Goal: Information Seeking & Learning: Check status

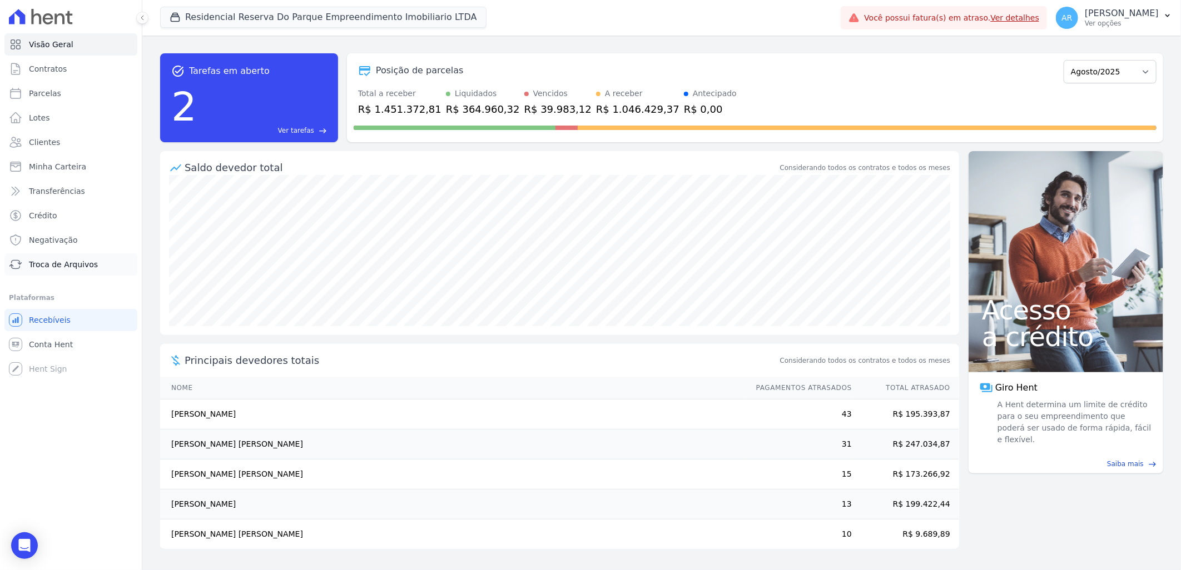
drag, startPoint x: 62, startPoint y: 269, endPoint x: 93, endPoint y: 262, distance: 31.8
click at [62, 269] on span "Troca de Arquivos" at bounding box center [63, 264] width 69 height 11
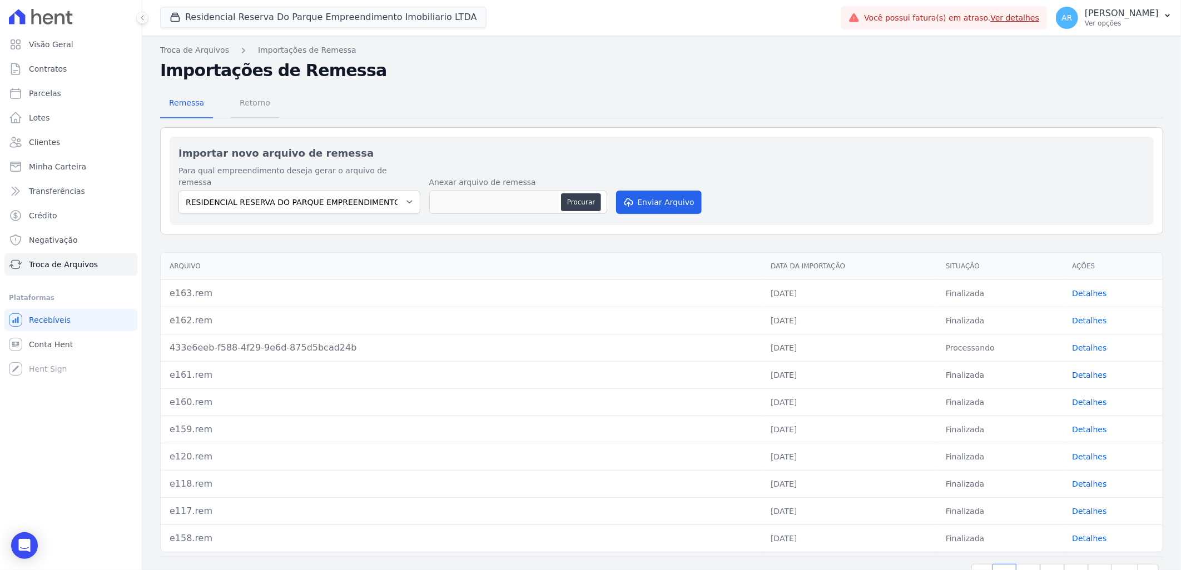
click at [247, 103] on span "Retorno" at bounding box center [255, 103] width 44 height 22
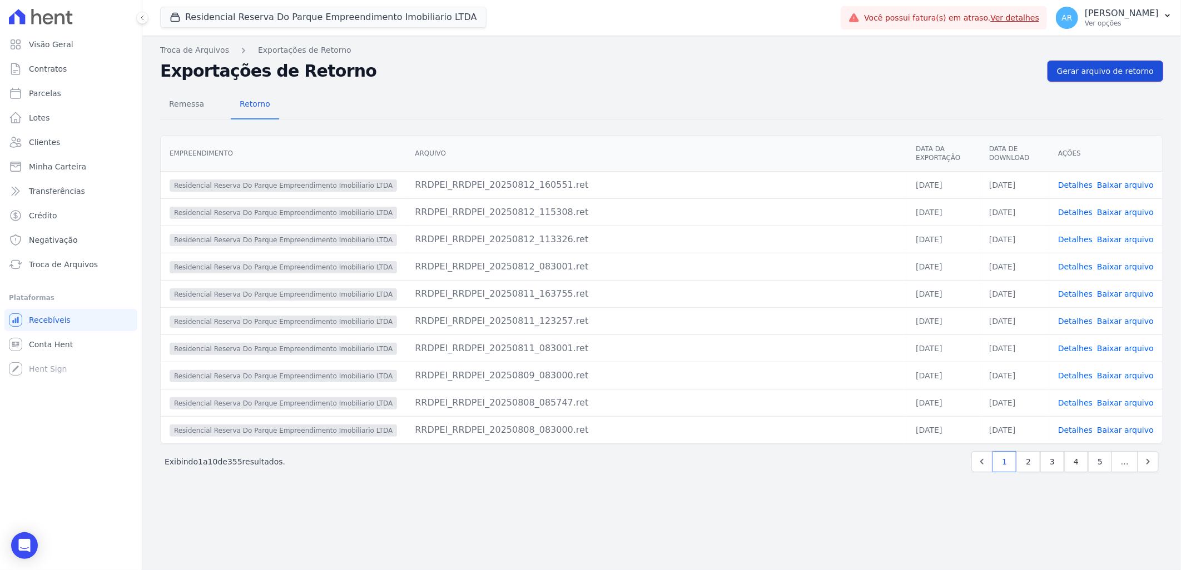
click at [1104, 75] on span "Gerar arquivo de retorno" at bounding box center [1105, 71] width 97 height 11
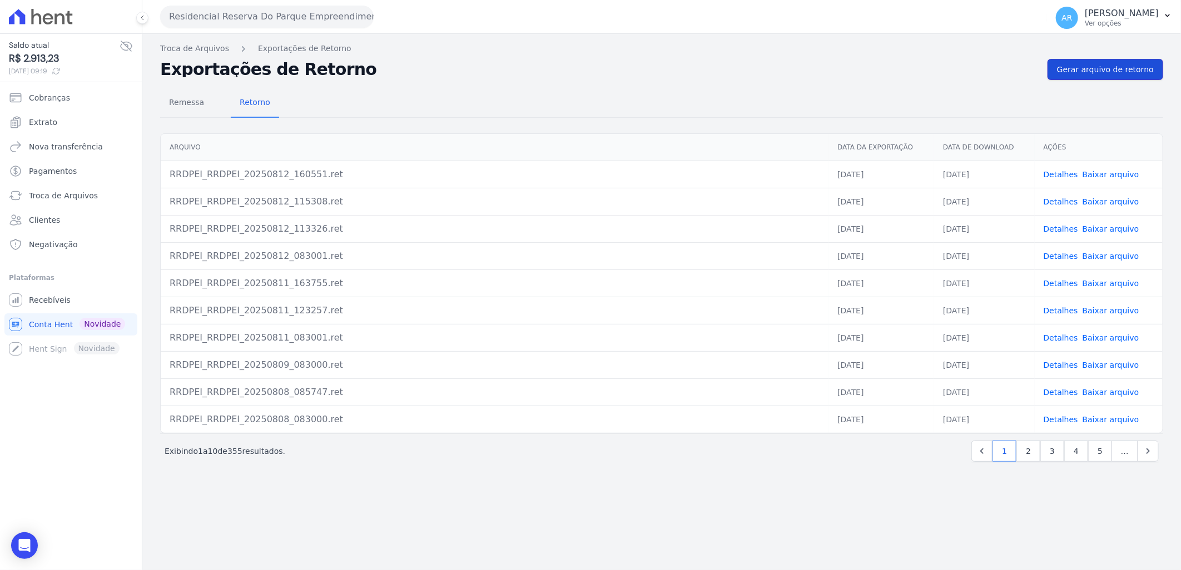
click at [1098, 76] on link "Gerar arquivo de retorno" at bounding box center [1106, 69] width 116 height 21
click at [1096, 54] on div "Troca de Arquivos Exportações de Retorno Exportações de Retorno Gerar arquivo d…" at bounding box center [661, 302] width 1039 height 537
click at [1098, 70] on span "Gerar arquivo de retorno" at bounding box center [1105, 69] width 97 height 11
click at [70, 102] on link "Cobranças" at bounding box center [70, 98] width 133 height 22
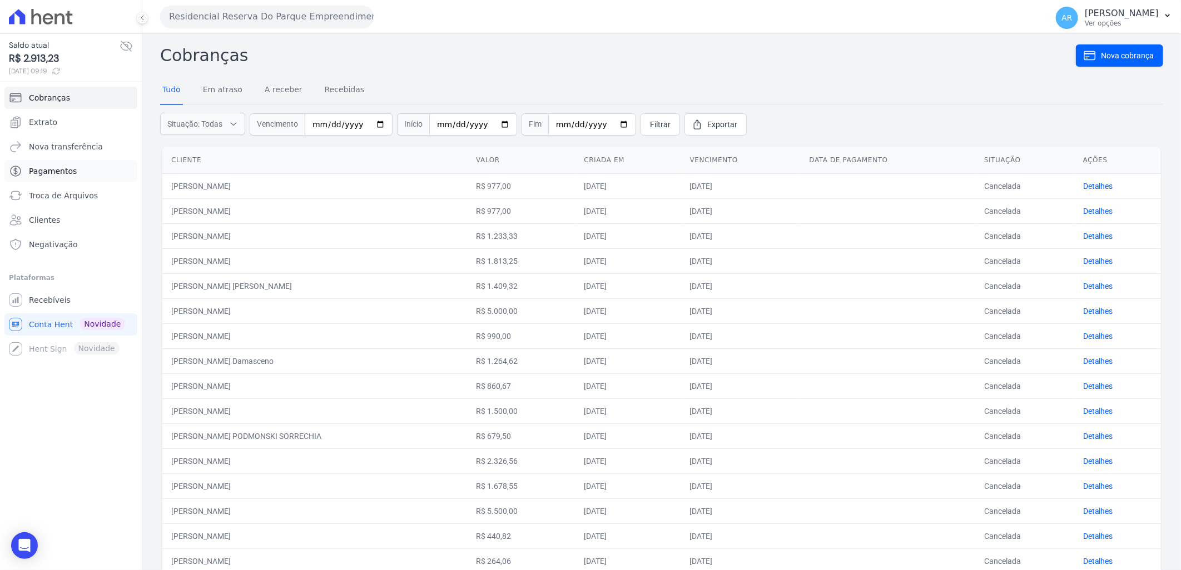
click at [67, 175] on span "Pagamentos" at bounding box center [53, 171] width 48 height 11
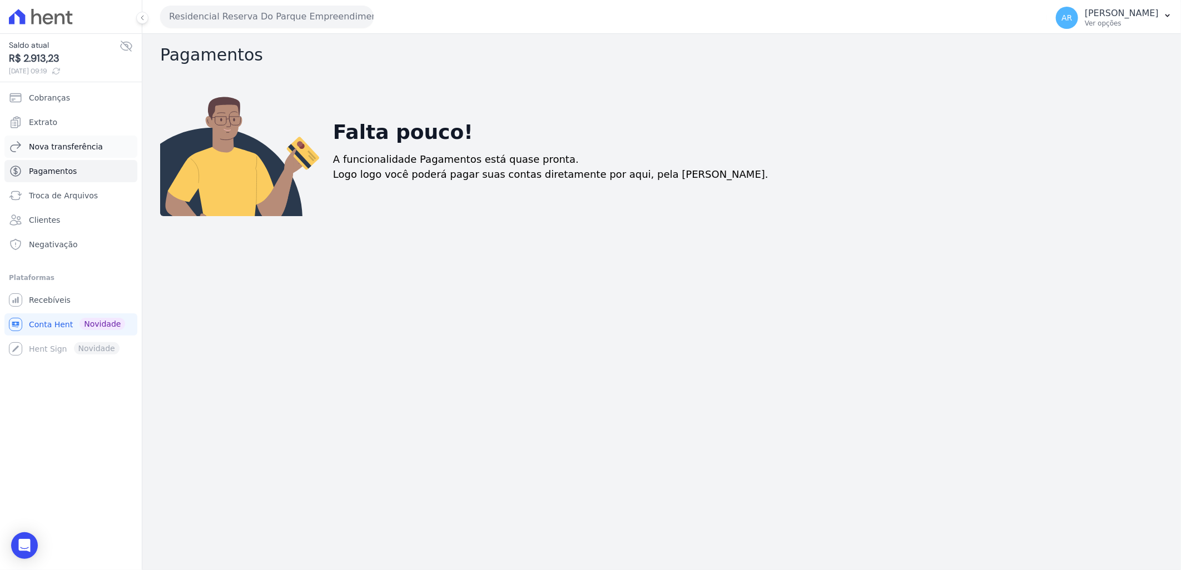
click at [102, 143] on link "Nova transferência" at bounding box center [70, 147] width 133 height 22
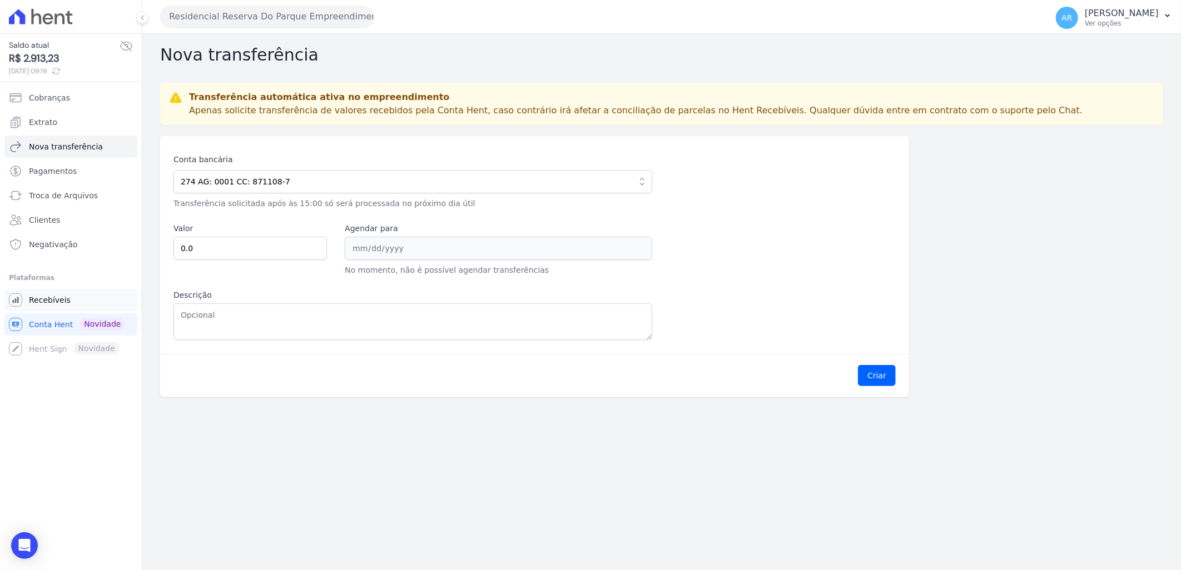
click at [61, 299] on span "Recebíveis" at bounding box center [50, 300] width 42 height 11
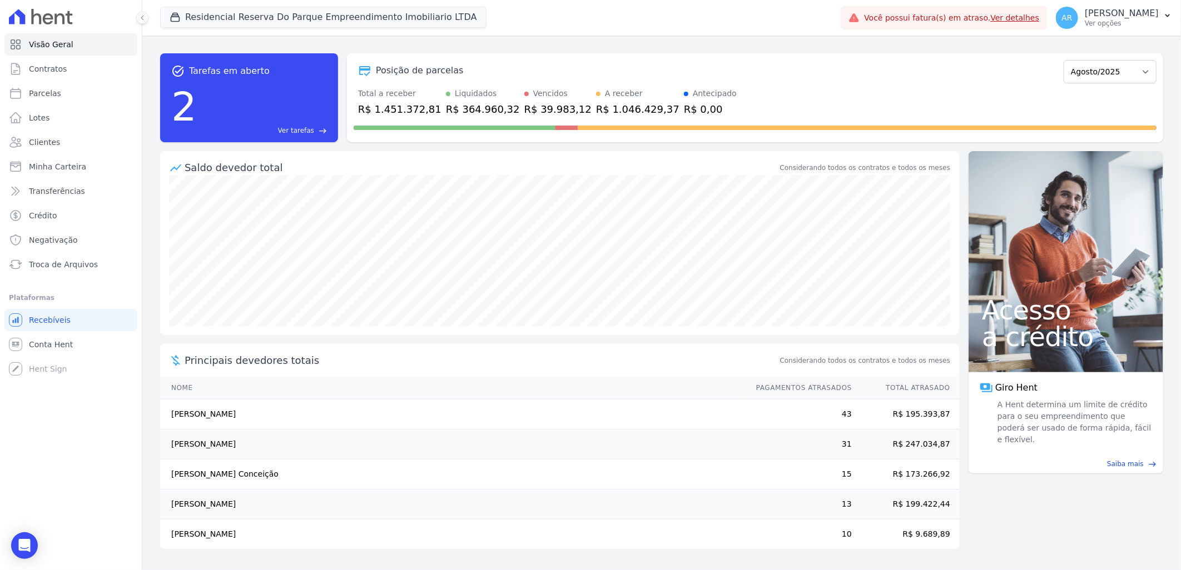
click at [51, 303] on div "Plataformas" at bounding box center [71, 297] width 124 height 13
click at [64, 95] on link "Parcelas" at bounding box center [70, 93] width 133 height 22
select select
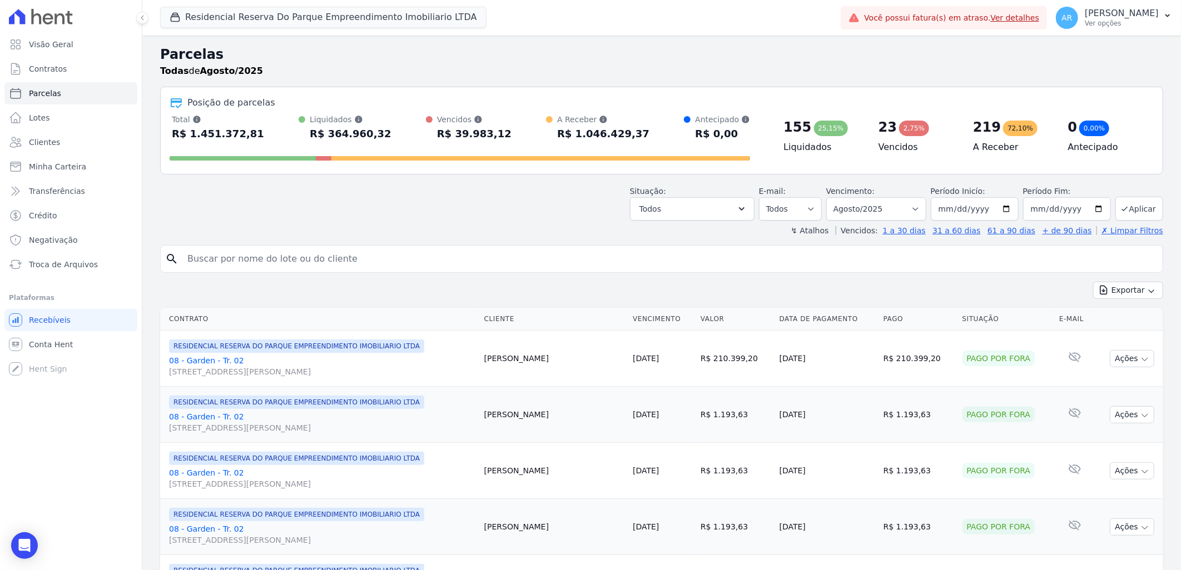
click at [259, 257] on input "search" at bounding box center [669, 259] width 977 height 22
type input "[PERSON_NAME]"
click at [1093, 282] on button "Exportar" at bounding box center [1128, 290] width 70 height 17
click at [477, 257] on input "[PERSON_NAME]" at bounding box center [669, 259] width 977 height 22
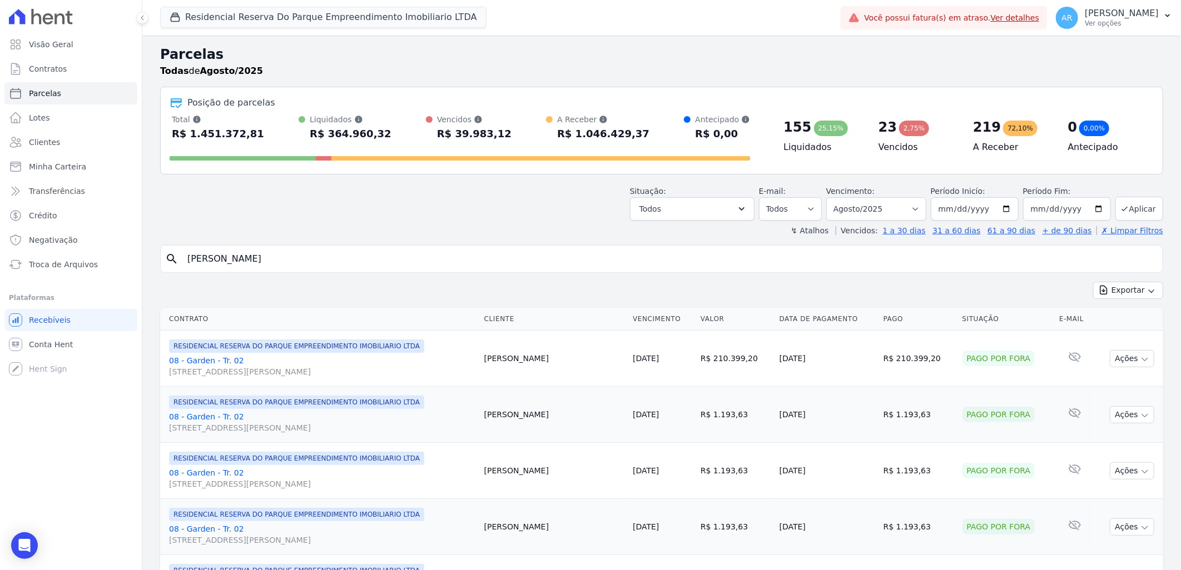
select select
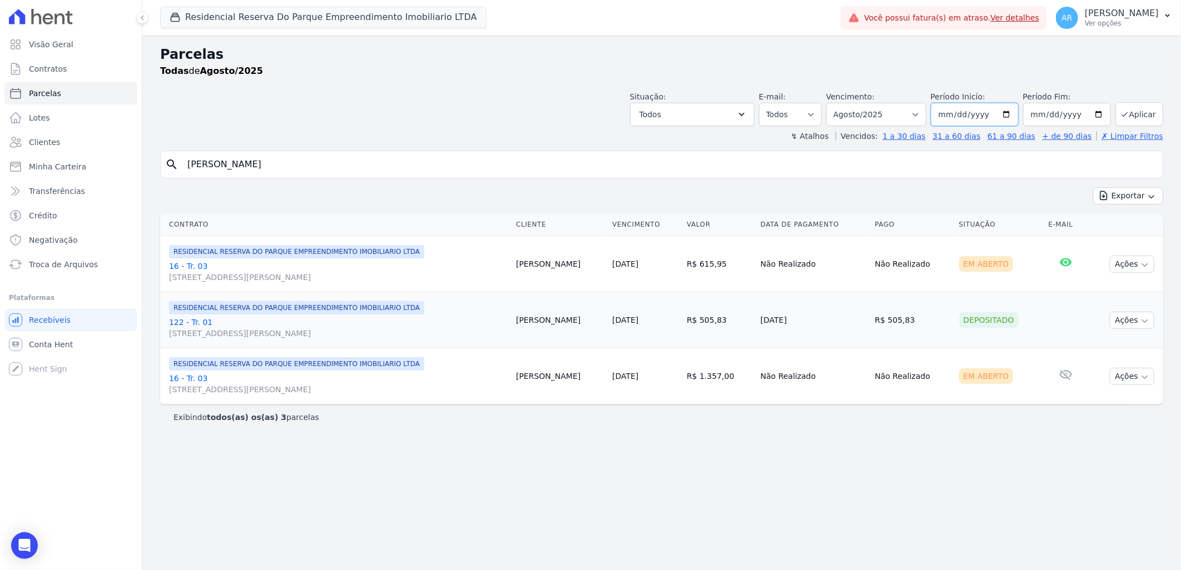
click at [961, 117] on input "2025-08-01" at bounding box center [975, 114] width 88 height 23
type input "2025-07-01"
click at [1149, 110] on button "Aplicar" at bounding box center [1139, 114] width 48 height 24
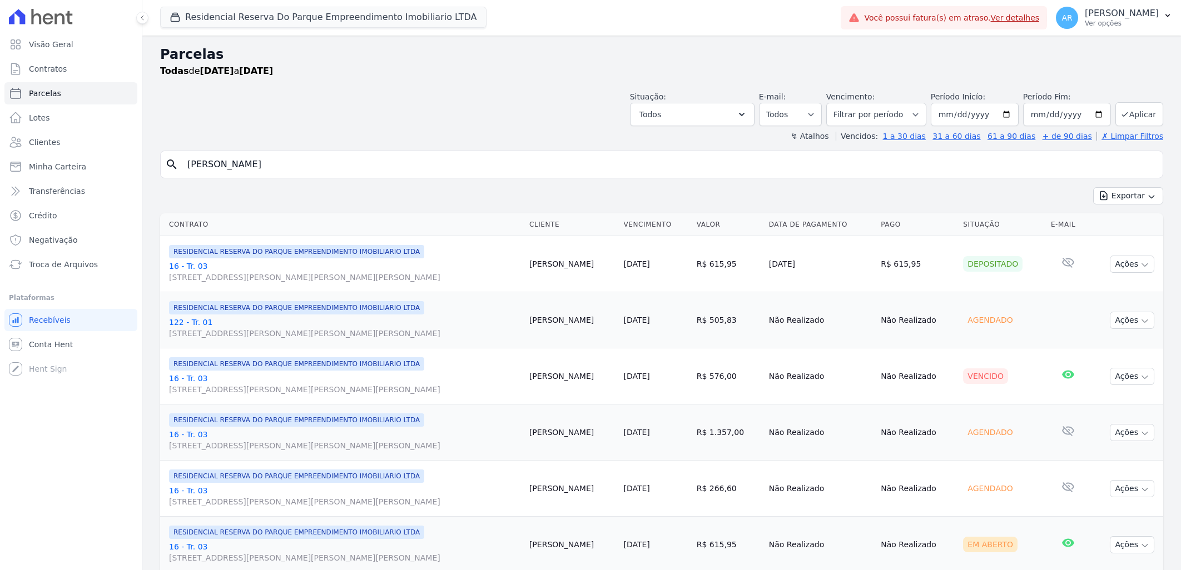
select select
click at [271, 170] on input "[PERSON_NAME]" at bounding box center [669, 164] width 977 height 22
select select
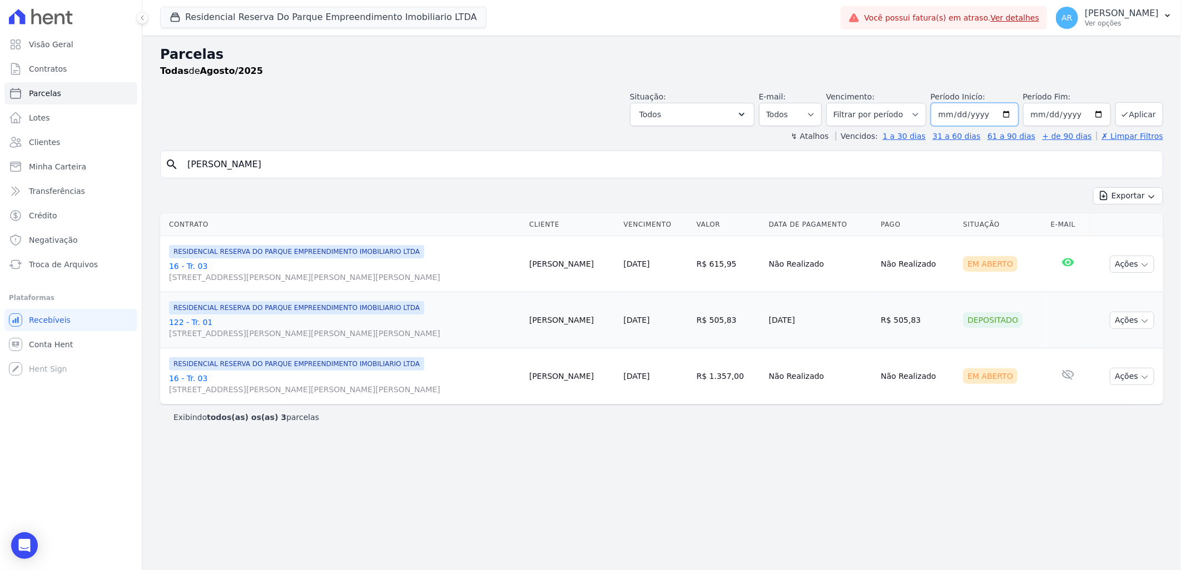
click at [966, 111] on input "[DATE]" at bounding box center [975, 114] width 88 height 23
type input "2025-07-01"
click at [501, 170] on input "[PERSON_NAME]" at bounding box center [669, 164] width 977 height 22
select select
click at [1154, 118] on button "Aplicar" at bounding box center [1139, 114] width 48 height 24
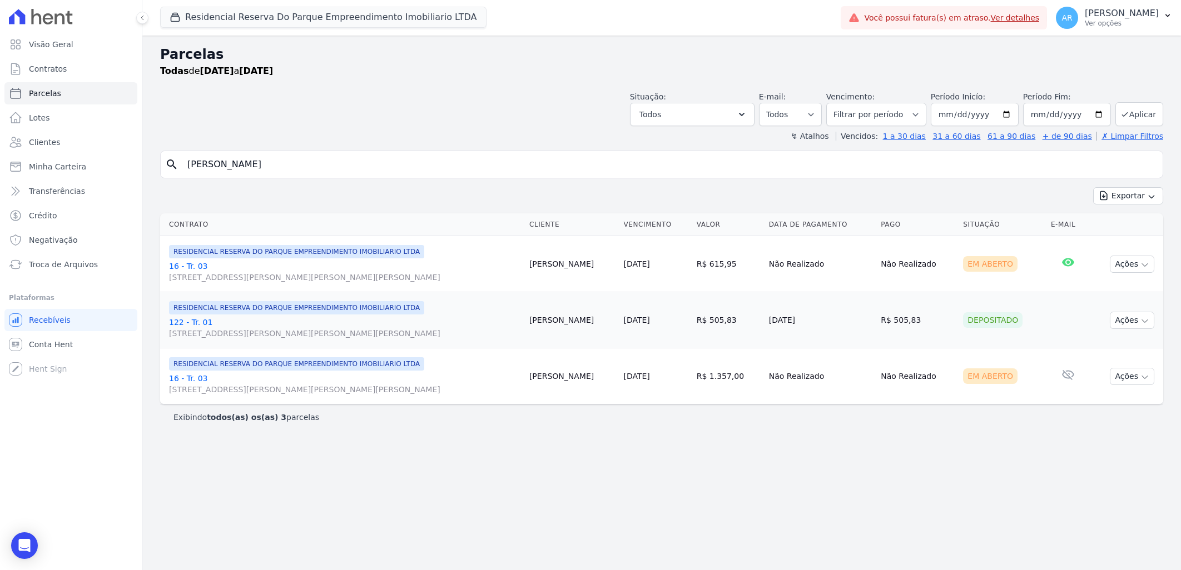
select select
click at [301, 162] on input "[PERSON_NAME]" at bounding box center [669, 164] width 977 height 22
click at [968, 112] on input "[DATE]" at bounding box center [975, 114] width 88 height 23
type input "2025-07-01"
click at [1033, 138] on link "61 a 90 dias" at bounding box center [1011, 136] width 48 height 9
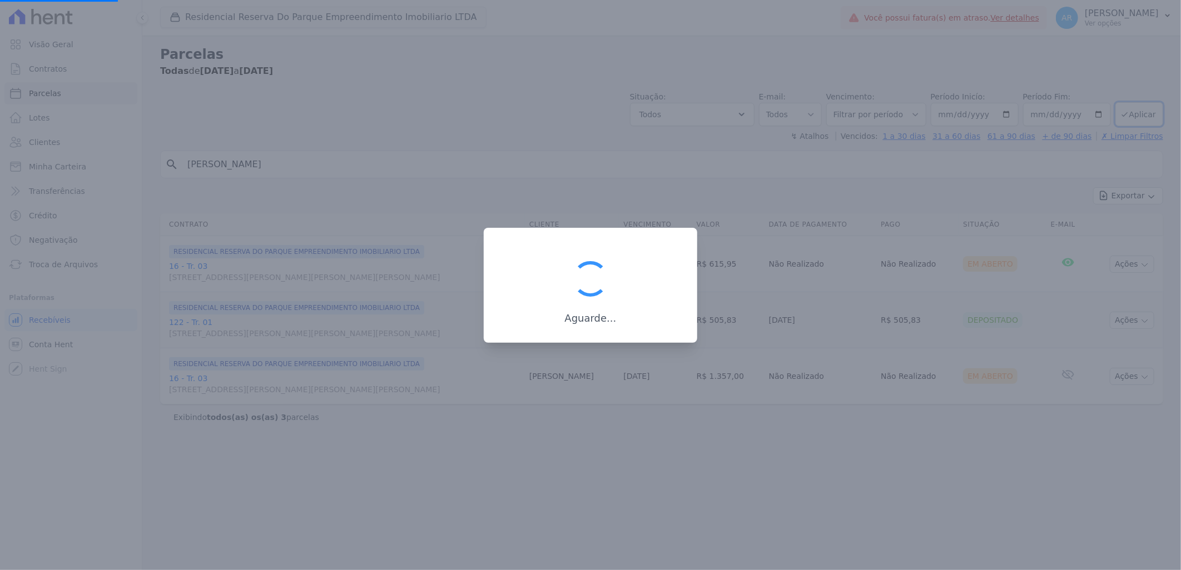
select select
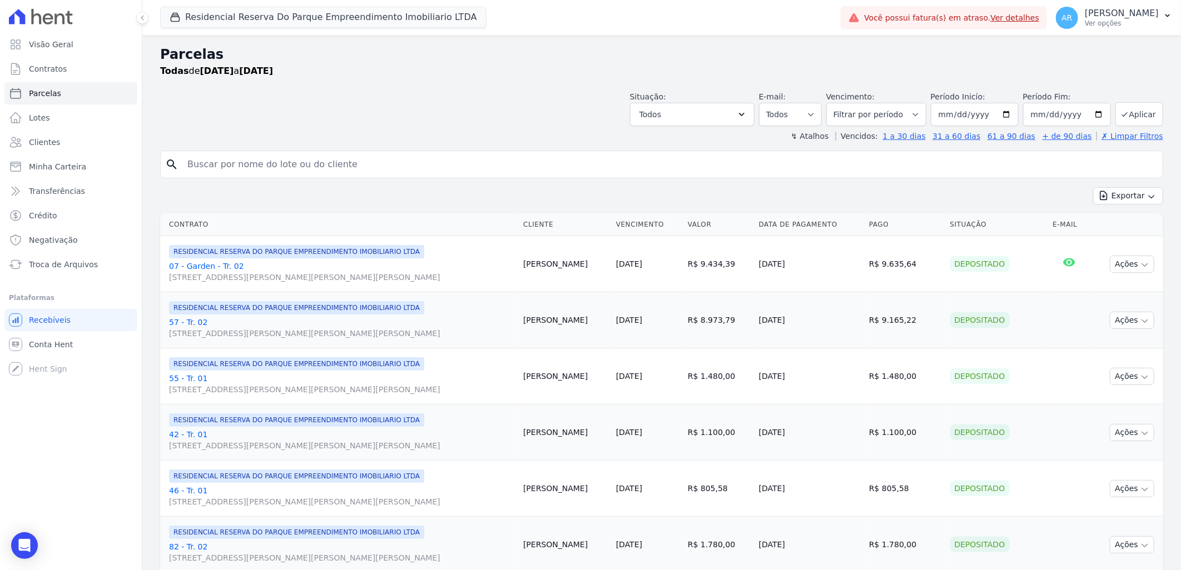
click at [346, 160] on input "search" at bounding box center [669, 164] width 977 height 22
type input "[PERSON_NAME]"
select select
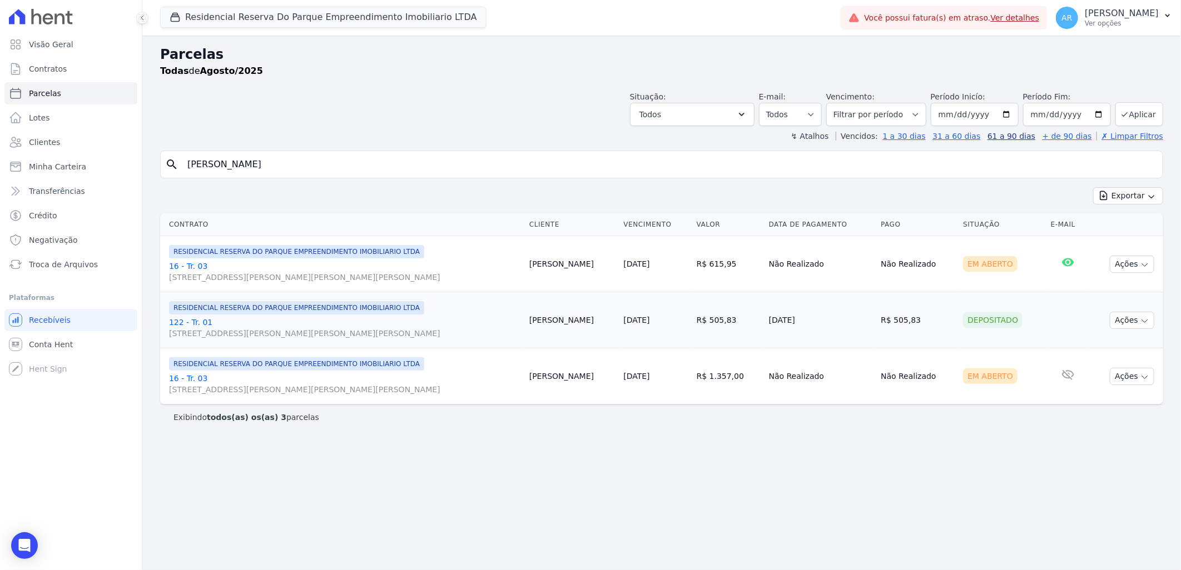
click at [1020, 136] on link "61 a 90 dias" at bounding box center [1011, 136] width 48 height 9
select select
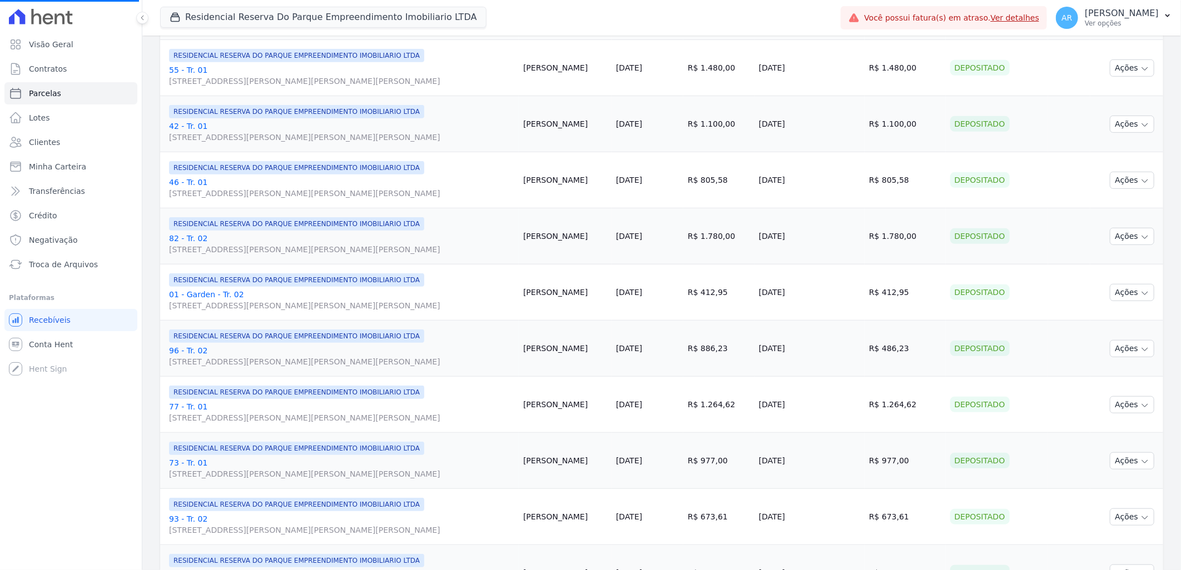
scroll to position [741, 0]
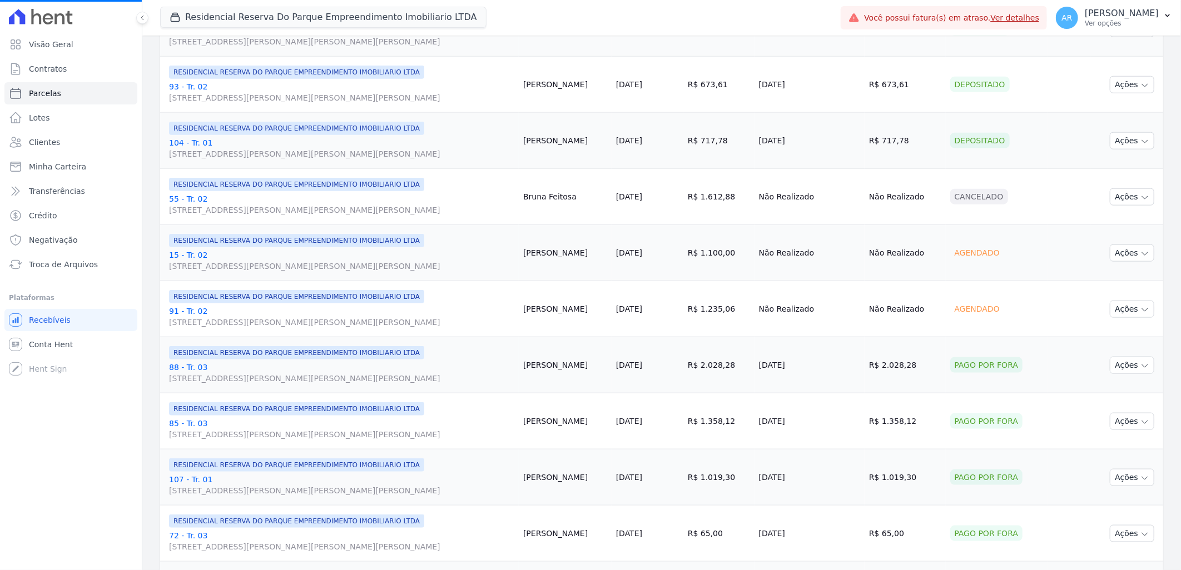
select select
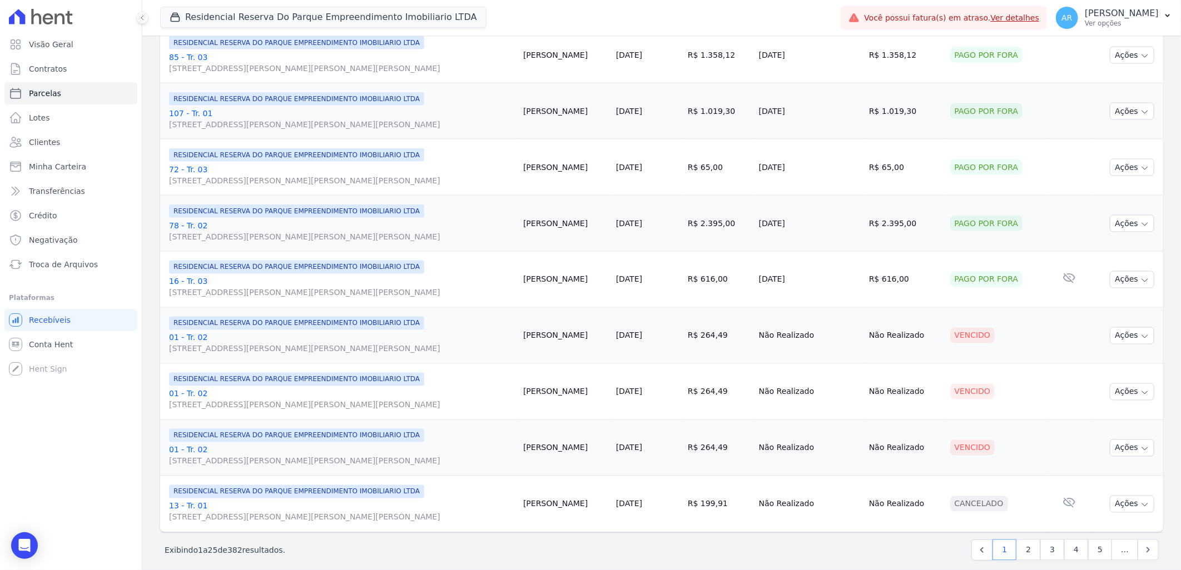
scroll to position [1119, 0]
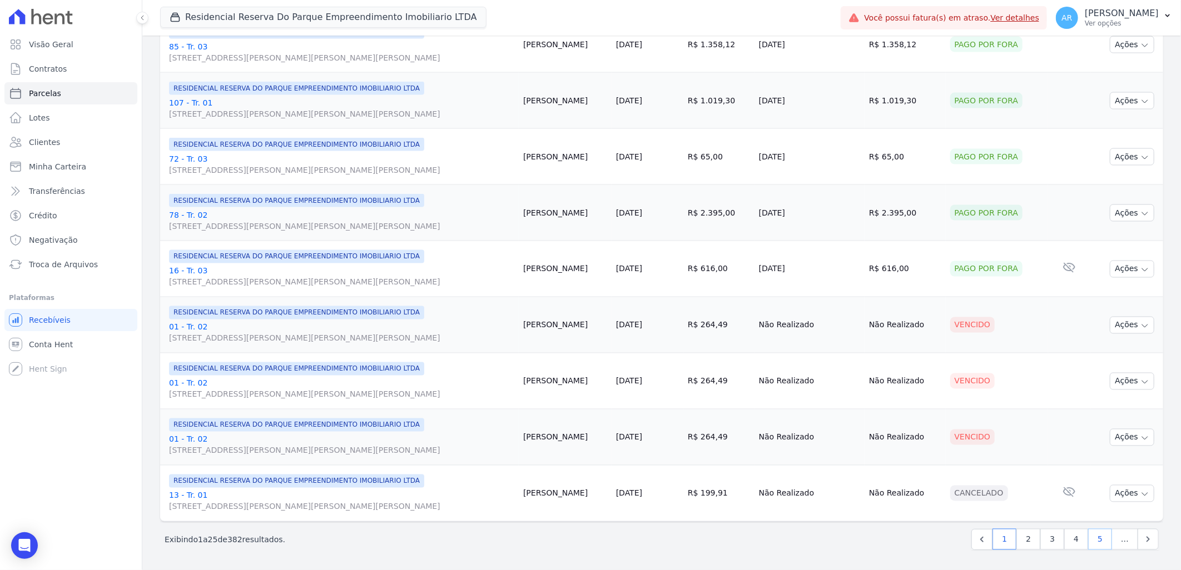
click at [1092, 543] on link "5" at bounding box center [1100, 539] width 24 height 21
select select
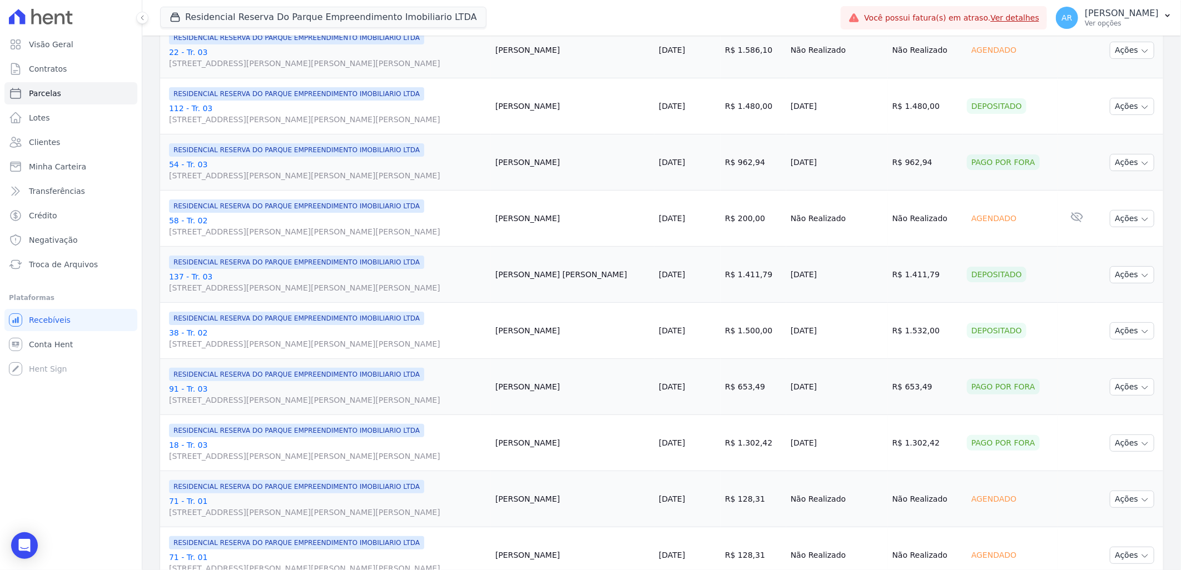
scroll to position [378, 0]
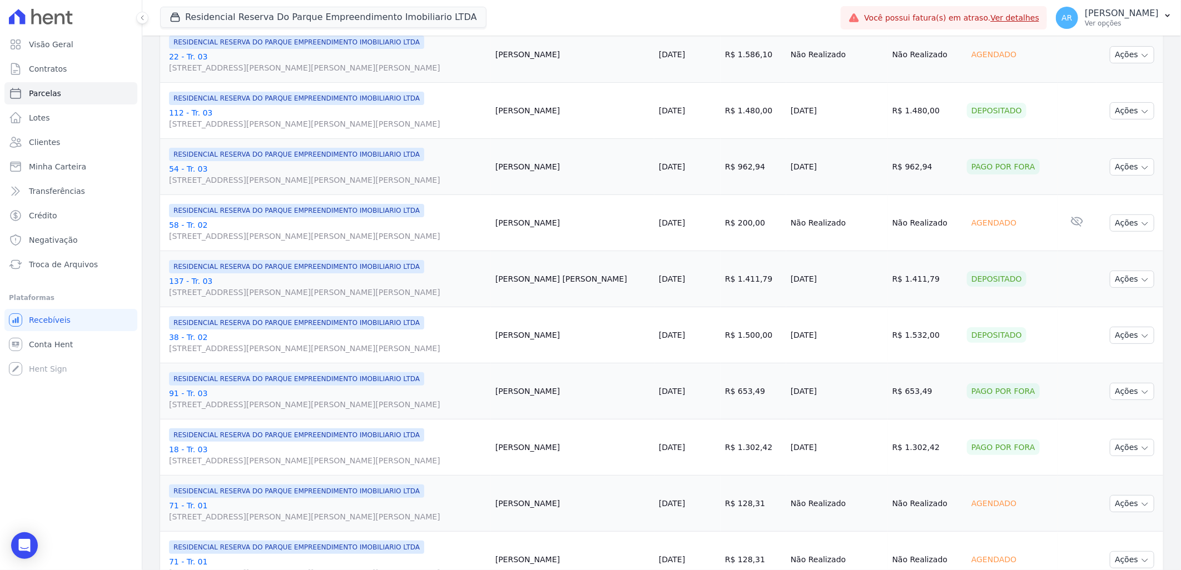
click at [762, 28] on div "Residencial Reserva Do Parque Empreendimento Imobiliario LTDA Você possui apena…" at bounding box center [498, 17] width 676 height 37
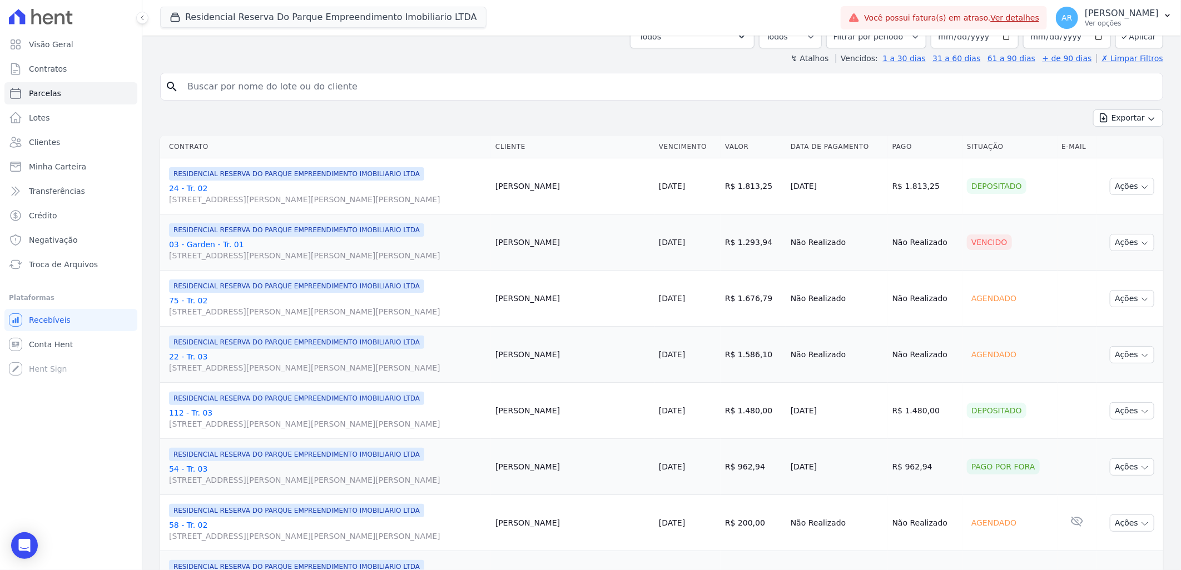
scroll to position [0, 0]
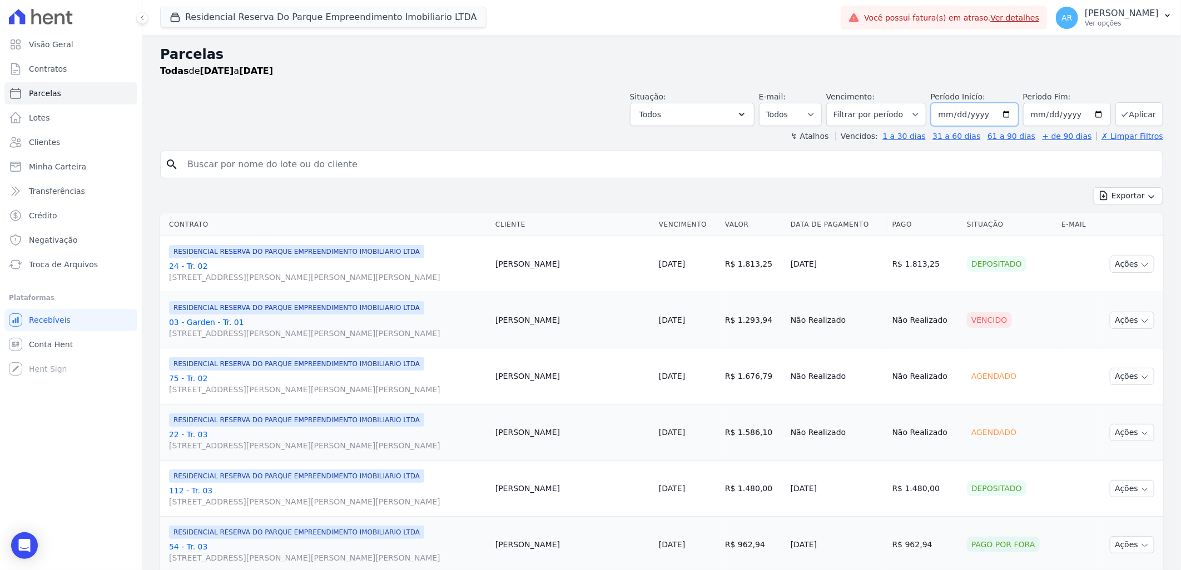
click at [954, 114] on input "2025-05-15" at bounding box center [975, 114] width 88 height 23
click at [937, 116] on input "2025-05-15" at bounding box center [975, 114] width 88 height 23
click at [946, 115] on input "2025-05-15" at bounding box center [975, 114] width 88 height 23
type input "2025-05-30"
type input "0007-01-30"
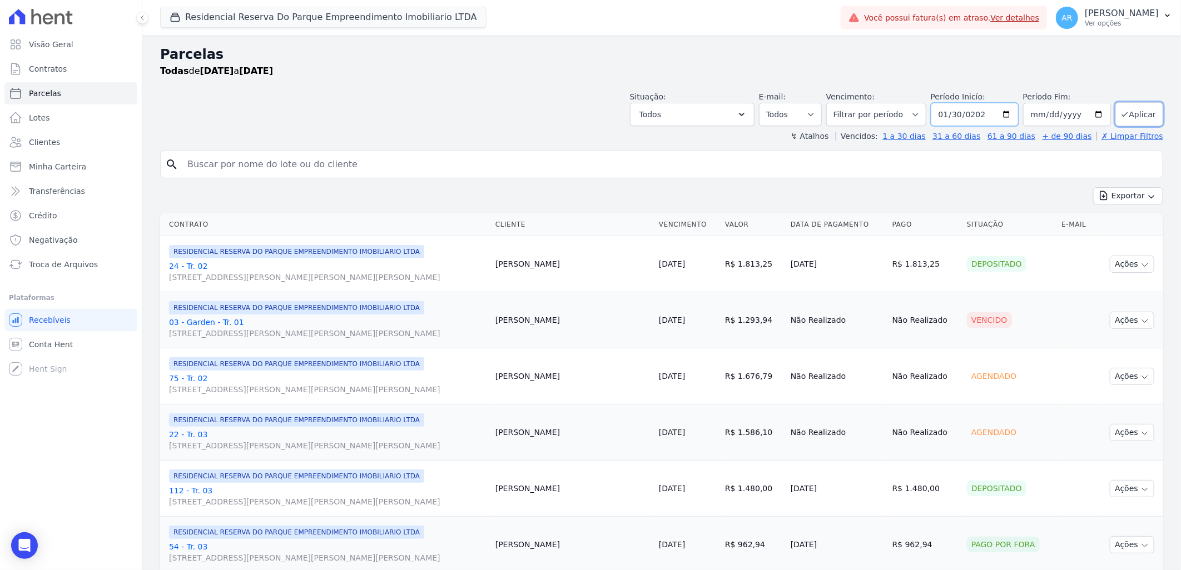
type input "2025-01-30"
click at [953, 117] on input "2025-01-30" at bounding box center [975, 114] width 88 height 23
type input "[DATE]"
type input "2025-06-30"
type input "[DATE]"
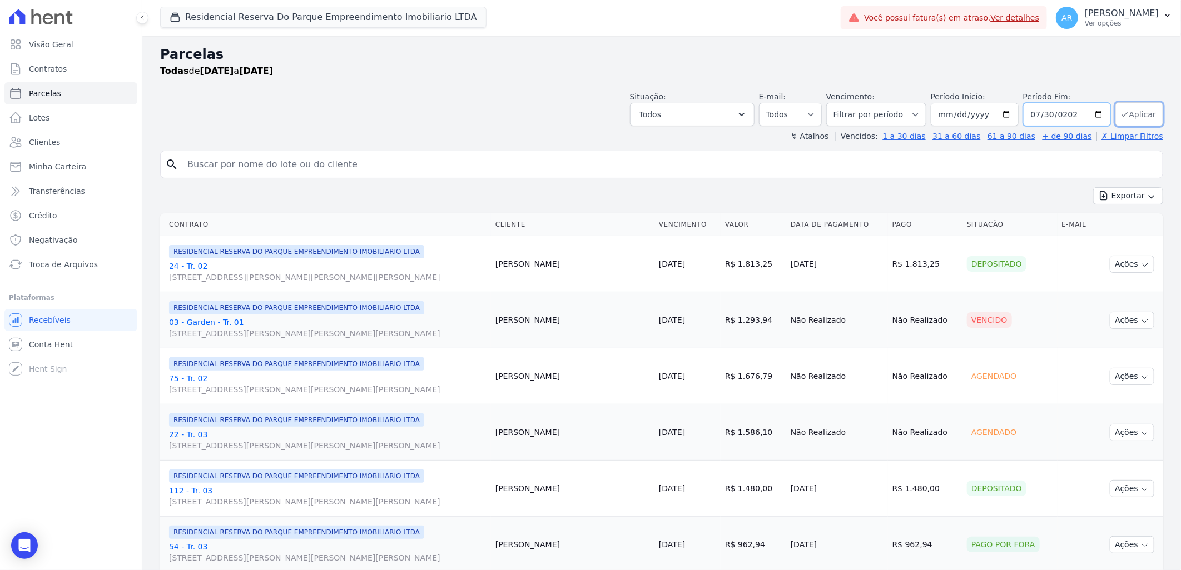
click at [1120, 116] on div "Situação: Agendado Em Aberto Pago Processando Cancelado Vencido Transferindo De…" at bounding box center [896, 108] width 533 height 35
click at [1122, 114] on button "Aplicar" at bounding box center [1139, 114] width 48 height 24
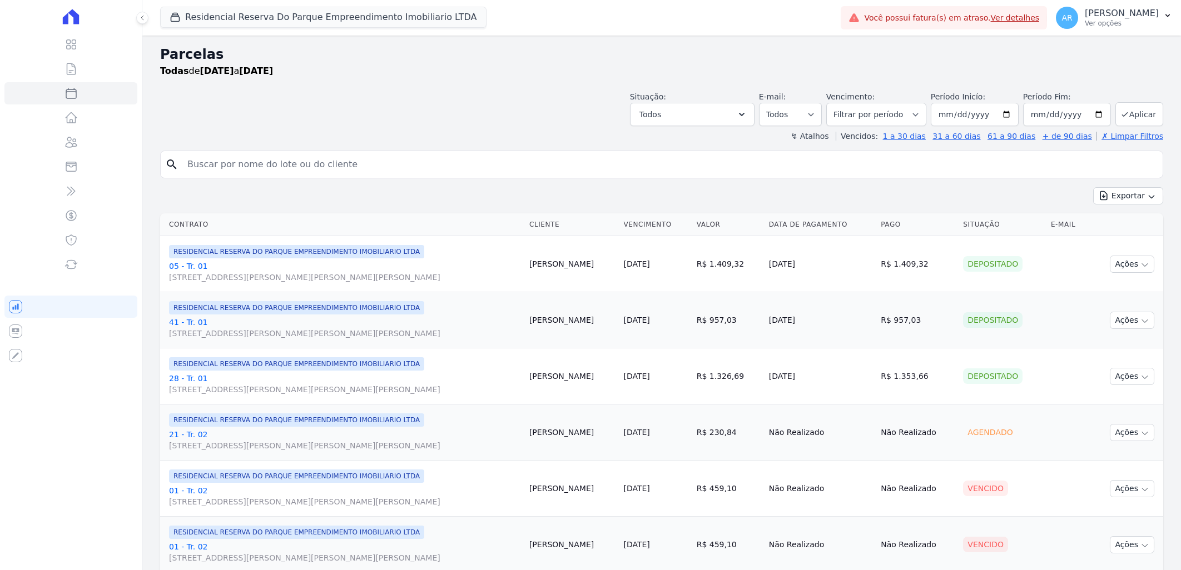
select select
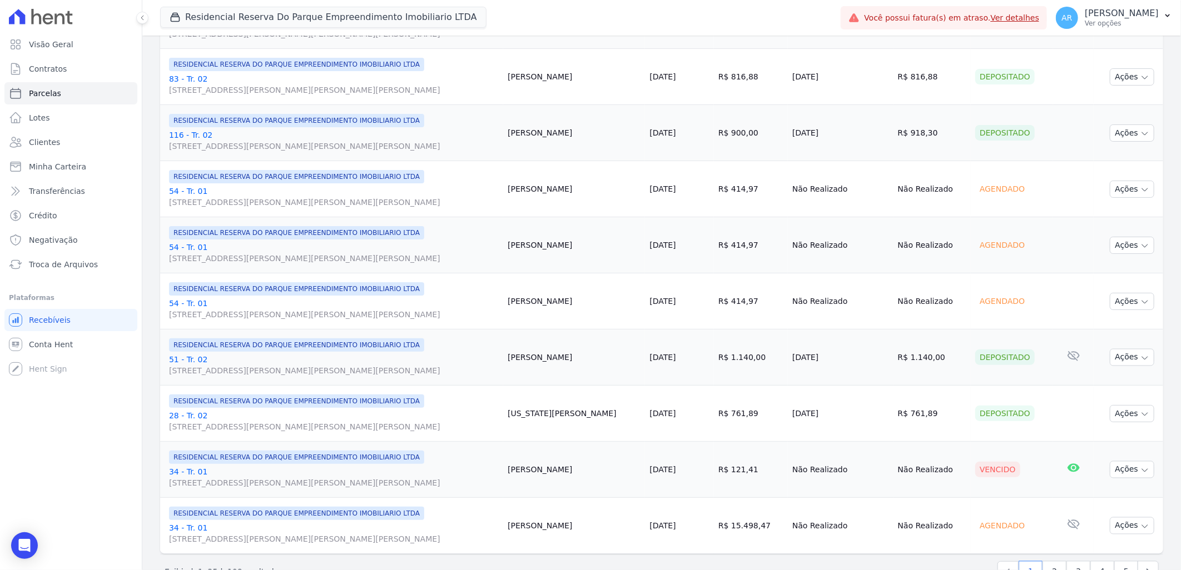
scroll to position [1119, 0]
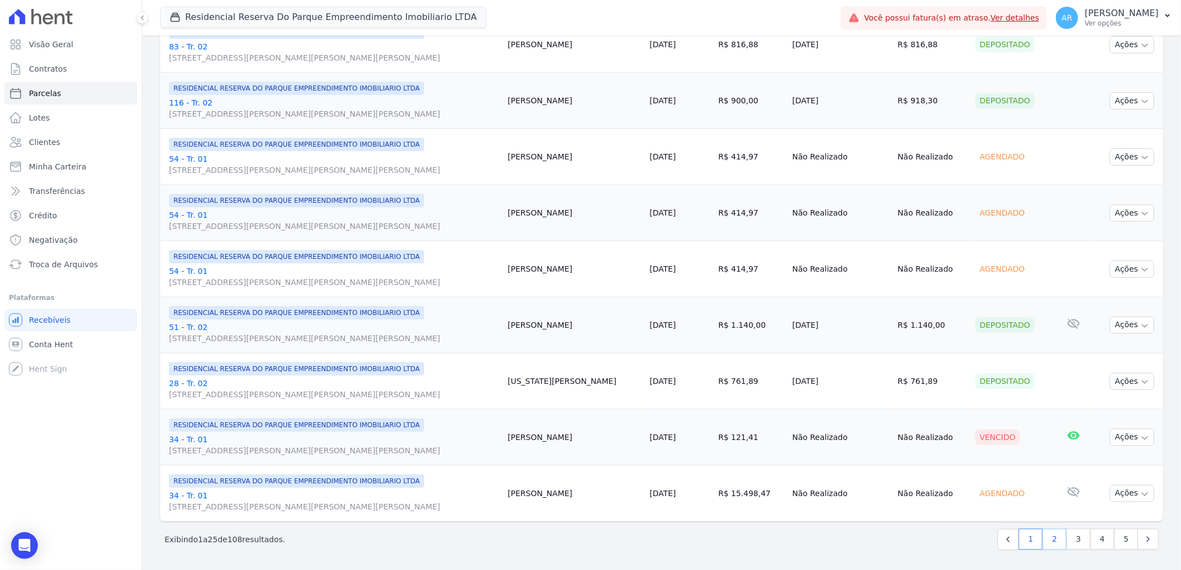
click at [1047, 540] on link "2" at bounding box center [1055, 539] width 24 height 21
select select
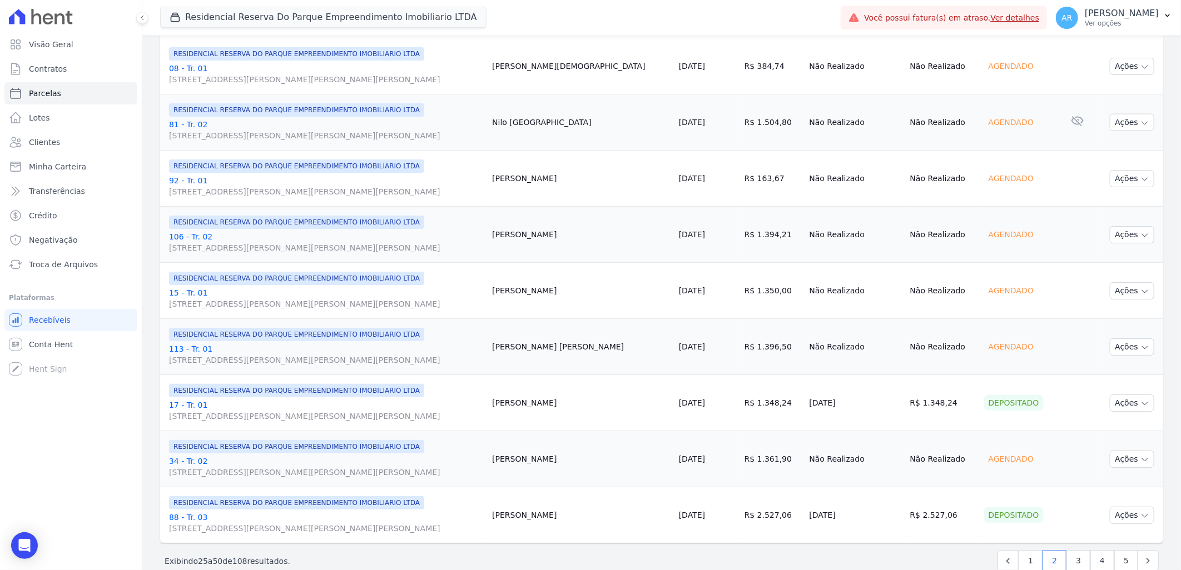
scroll to position [1119, 0]
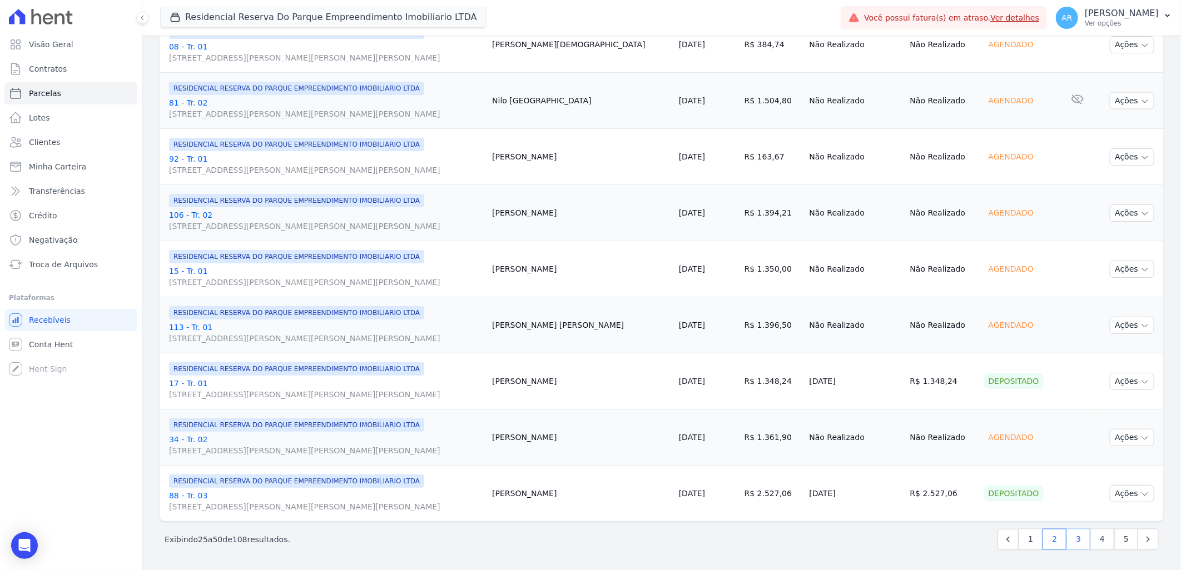
click at [1075, 539] on link "3" at bounding box center [1078, 539] width 24 height 21
select select
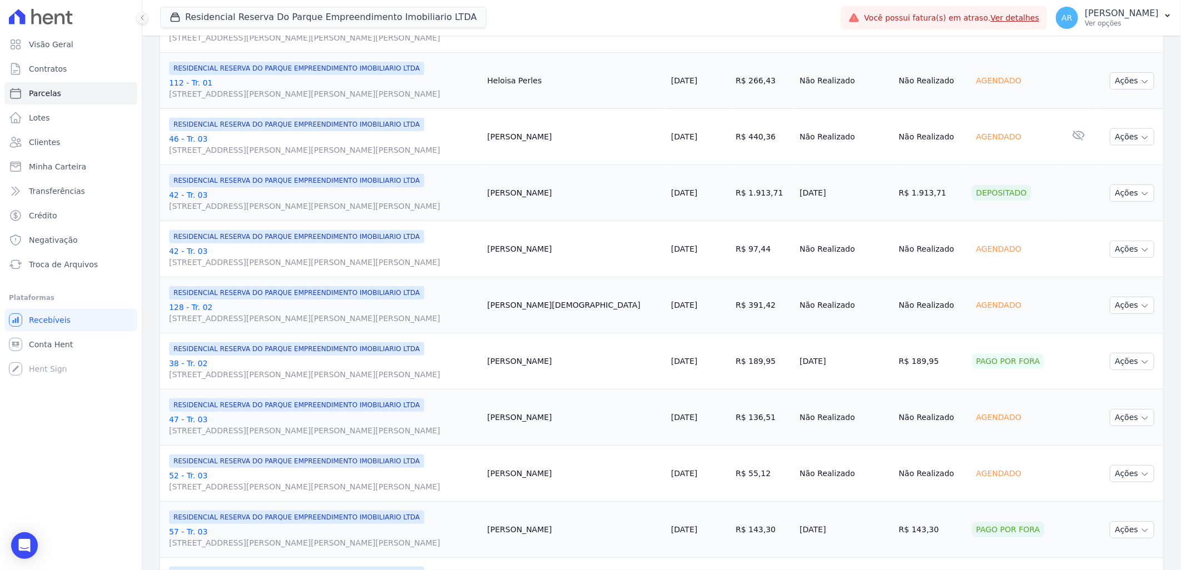
scroll to position [1119, 0]
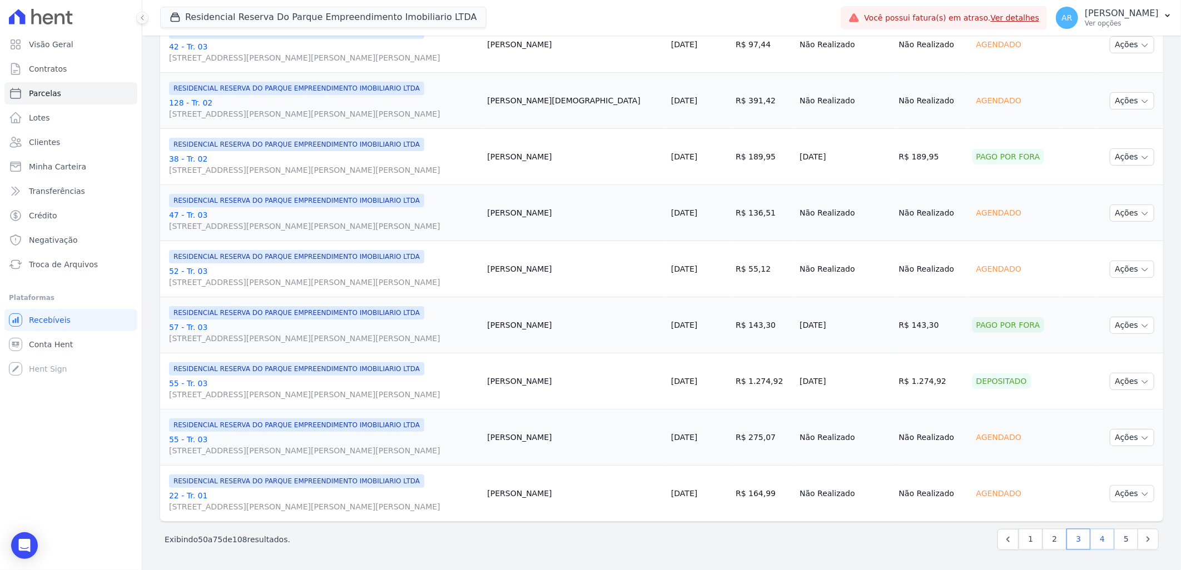
click at [1104, 542] on link "4" at bounding box center [1102, 539] width 24 height 21
select select
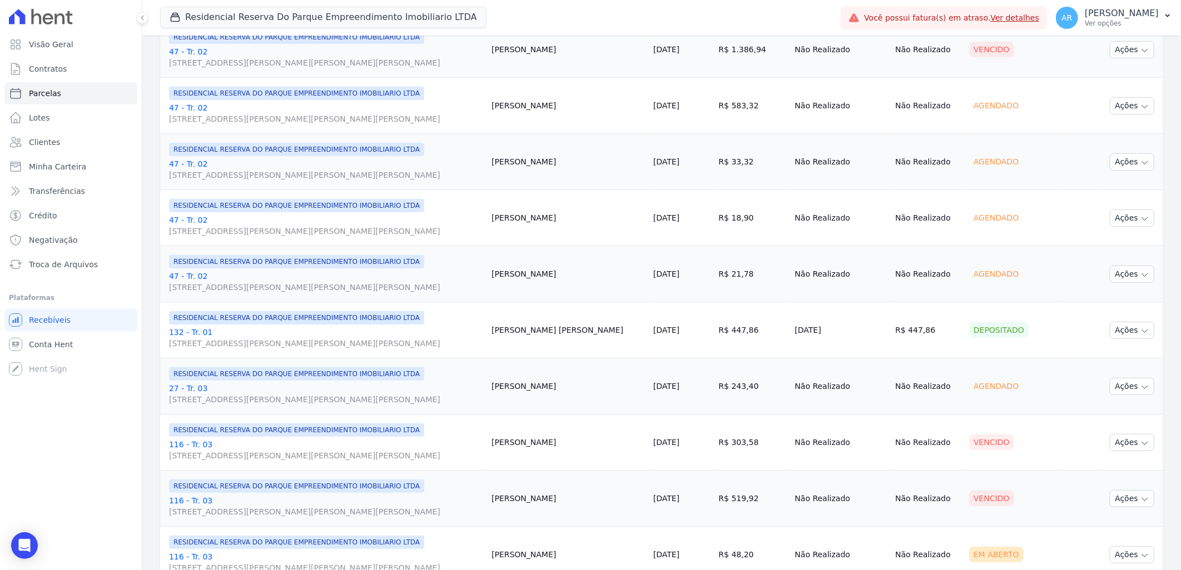
scroll to position [1119, 0]
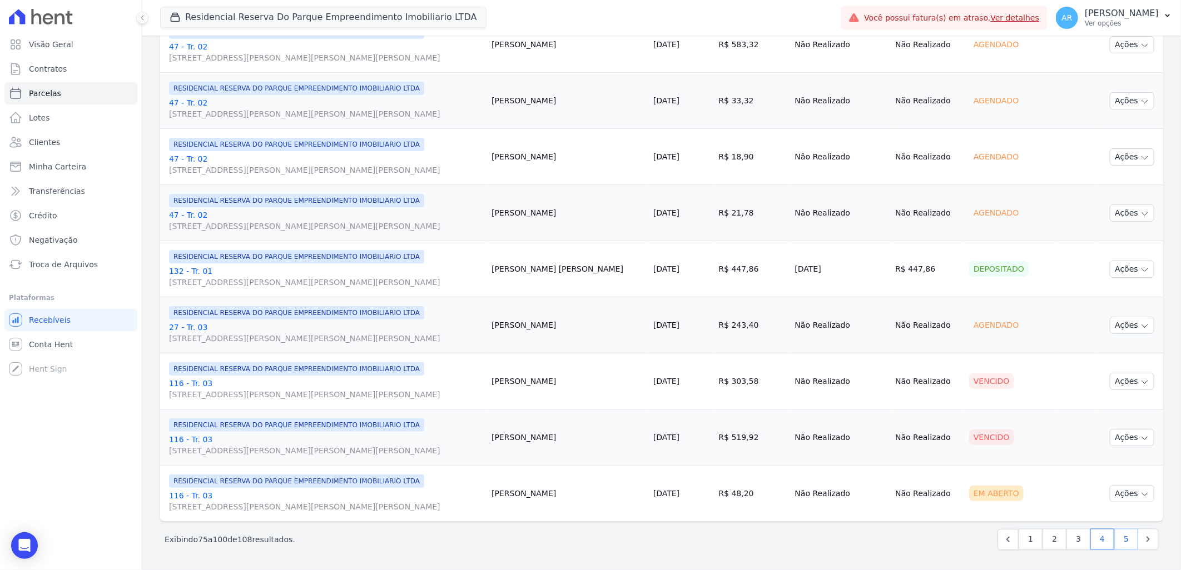
click at [1114, 540] on link "5" at bounding box center [1126, 539] width 24 height 21
select select
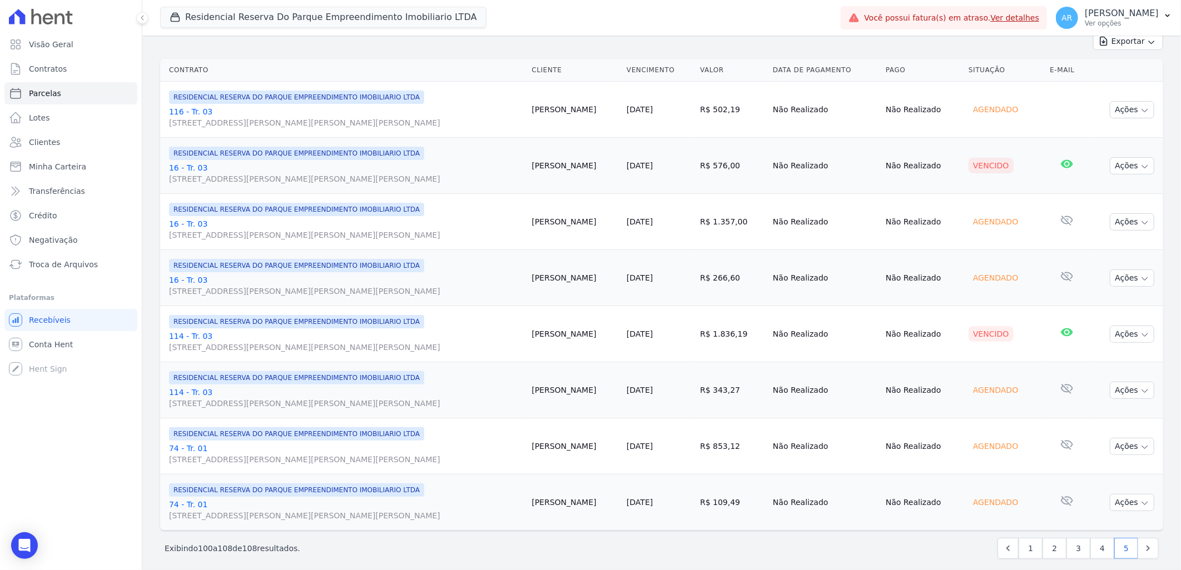
scroll to position [163, 0]
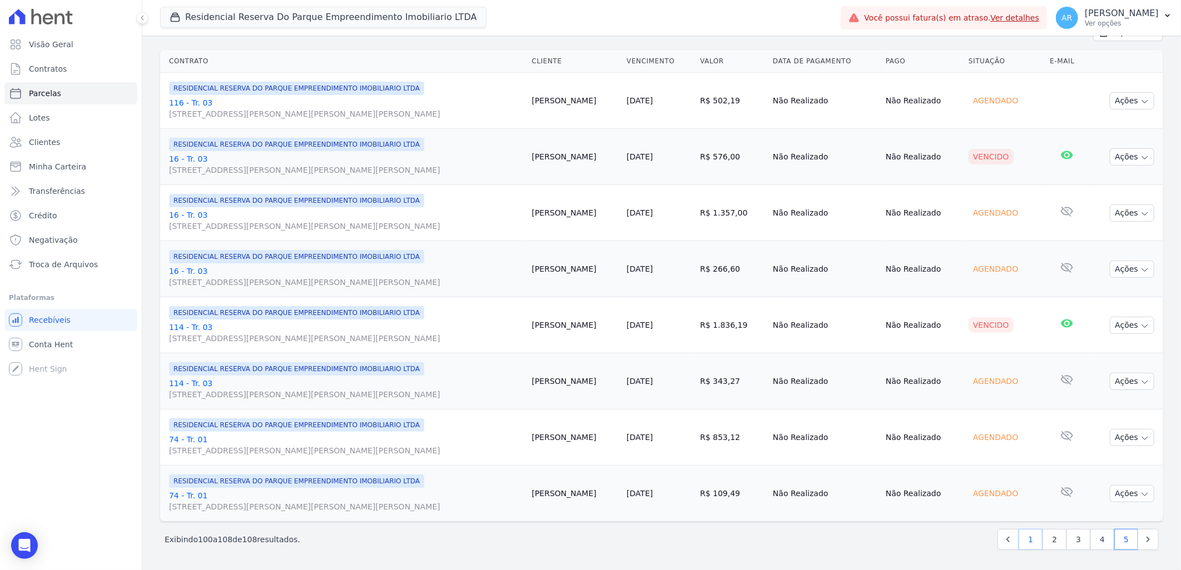
click at [1023, 542] on link "1" at bounding box center [1031, 539] width 24 height 21
select select
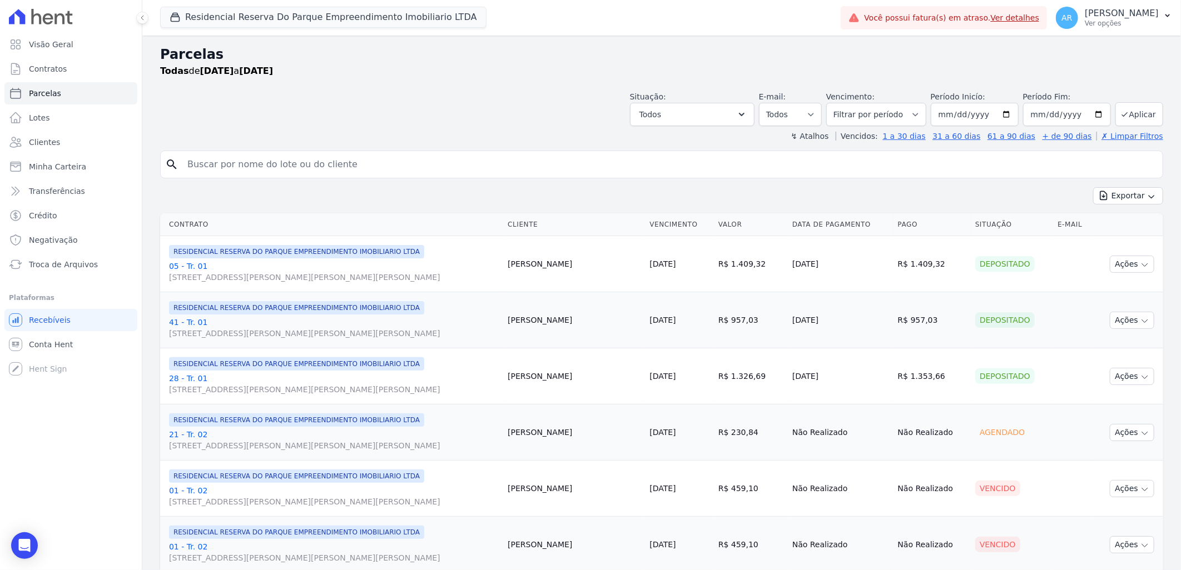
click at [319, 167] on input "search" at bounding box center [669, 164] width 977 height 22
type input "[PERSON_NAME]"
select select
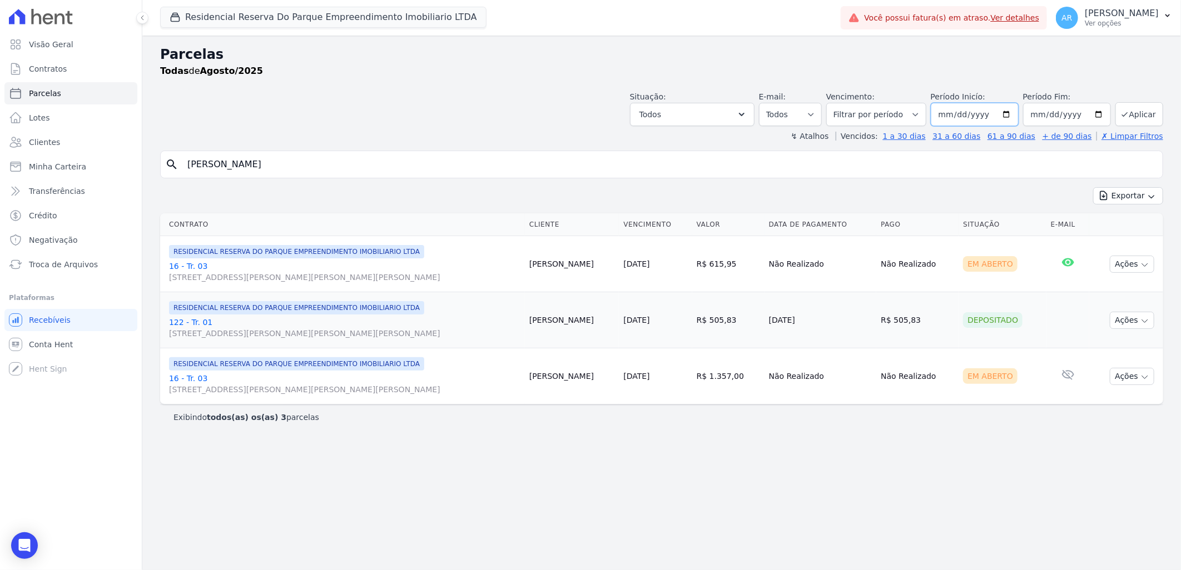
click at [955, 114] on input "2025-08-01" at bounding box center [975, 114] width 88 height 23
type input "2025-08-30"
type input "[DATE]"
click at [1155, 119] on button "Aplicar" at bounding box center [1139, 114] width 48 height 24
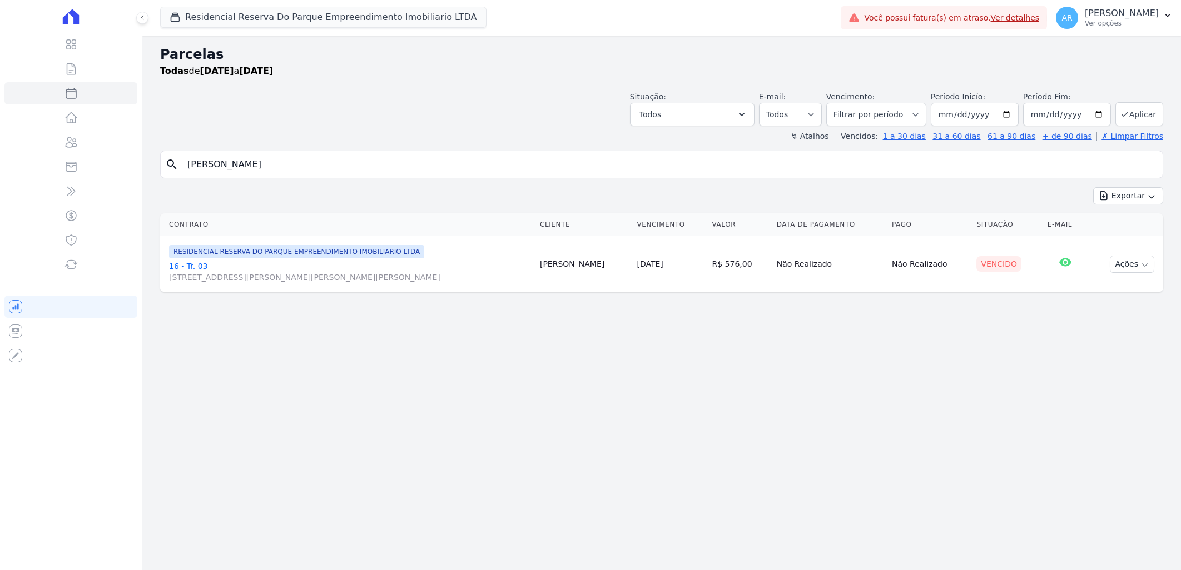
select select
